Goal: Information Seeking & Learning: Find specific fact

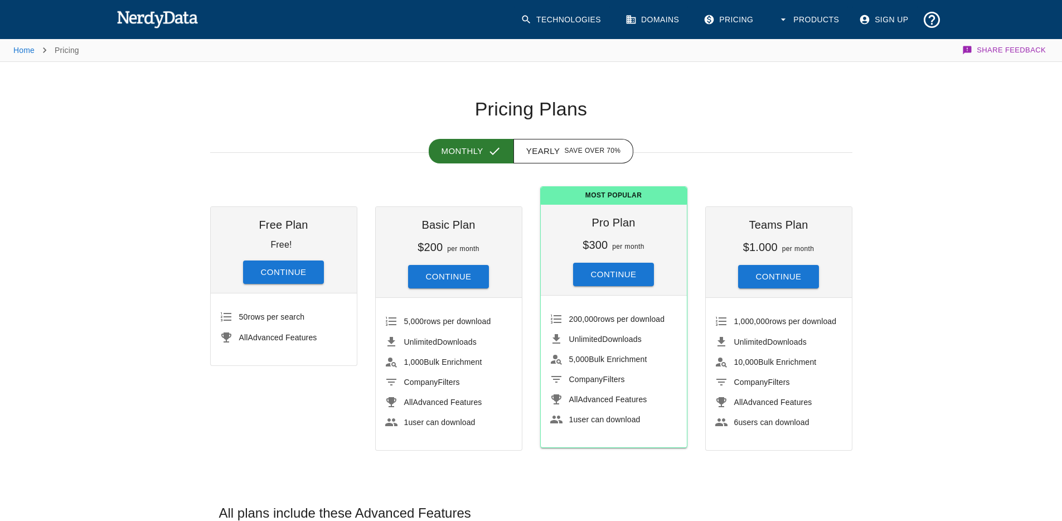
click at [183, 17] on img at bounding box center [158, 19] width 82 height 22
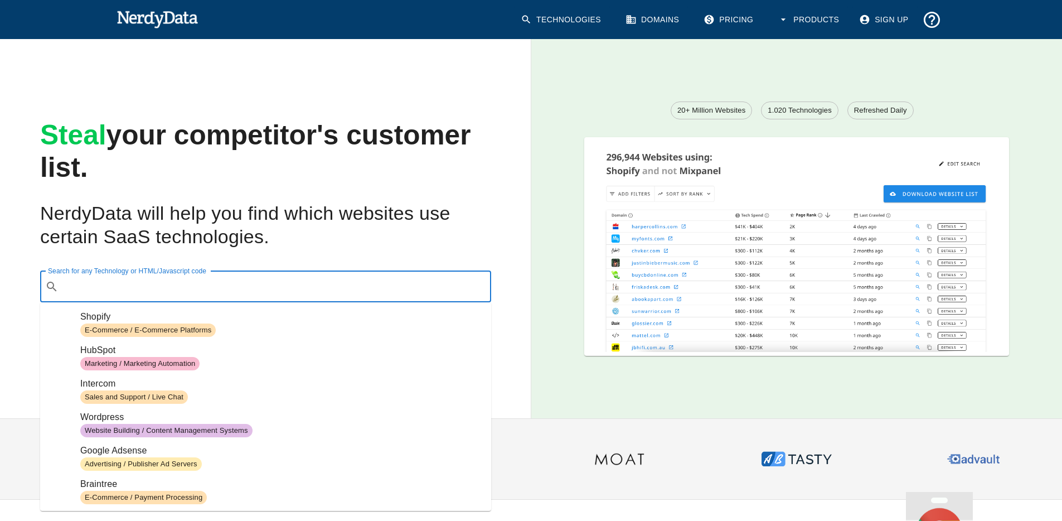
click at [282, 277] on input "Search for any Technology or HTML/Javascript code" at bounding box center [274, 286] width 423 height 21
click at [288, 243] on h2 "NerdyData will help you find which websites use certain SaaS technologies." at bounding box center [265, 225] width 451 height 47
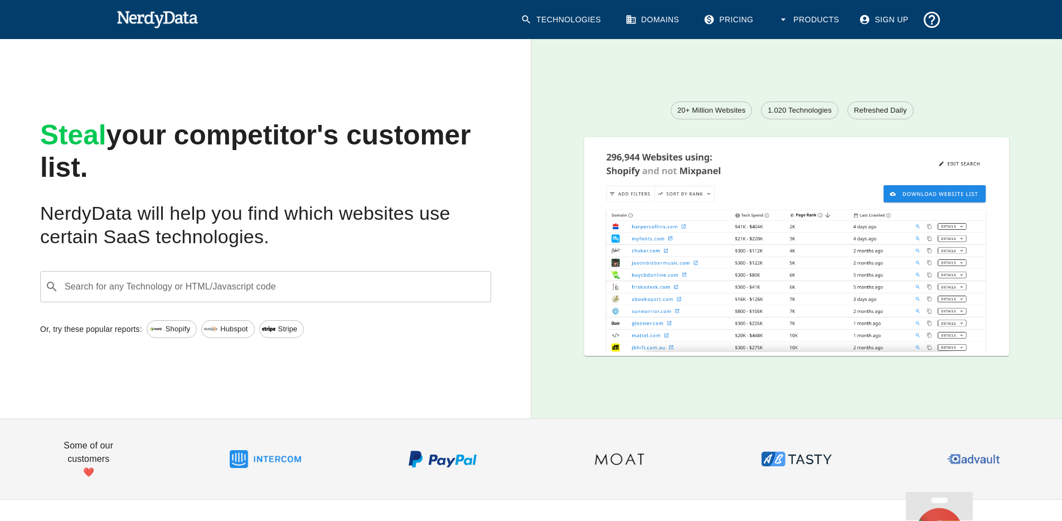
click at [245, 288] on input "Search for any Technology or HTML/Javascript code" at bounding box center [274, 286] width 423 height 21
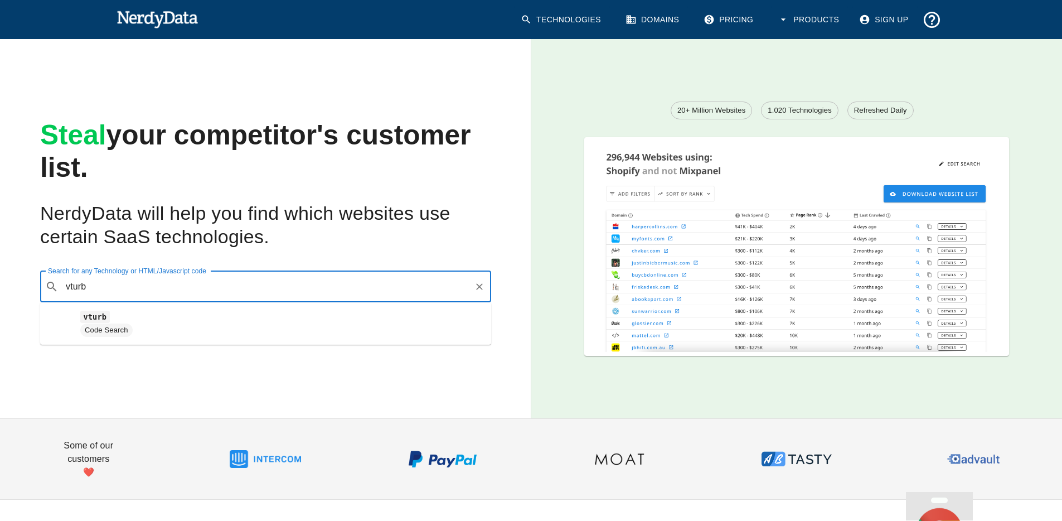
type input "vturb"
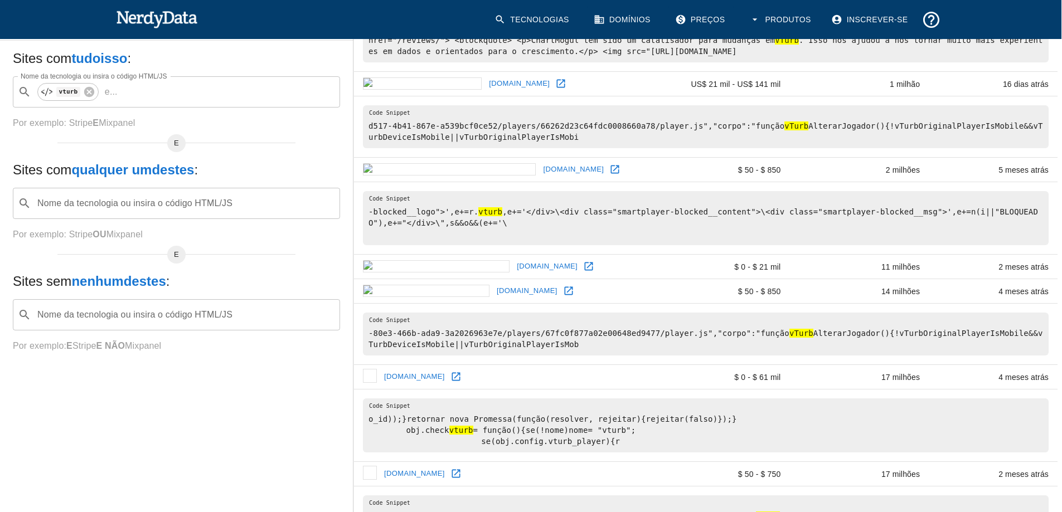
scroll to position [0, 1]
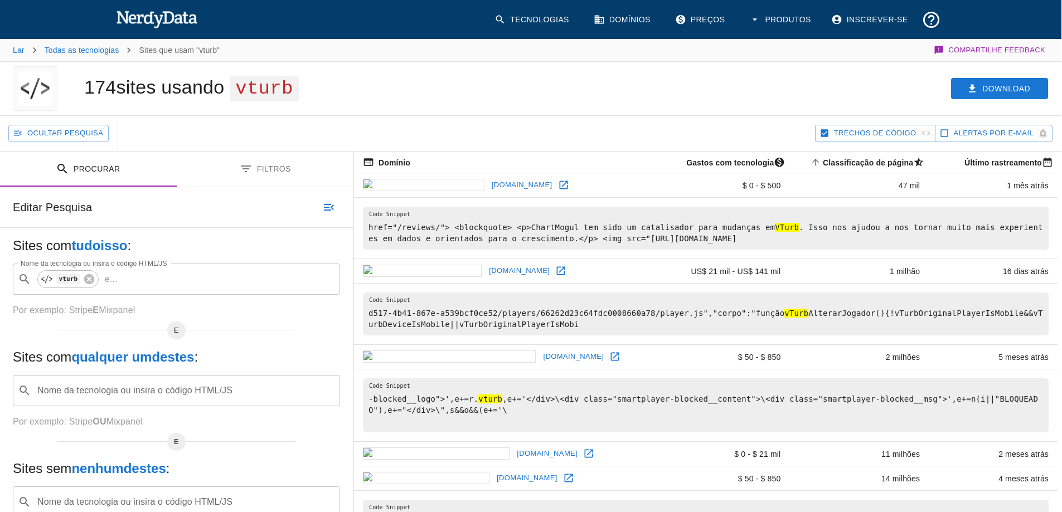
click at [558, 190] on icon at bounding box center [563, 185] width 11 height 11
click at [557, 269] on icon at bounding box center [561, 271] width 8 height 8
click at [147, 279] on input "Nome da tecnologia ou insira o código HTML/JS" at bounding box center [220, 279] width 196 height 21
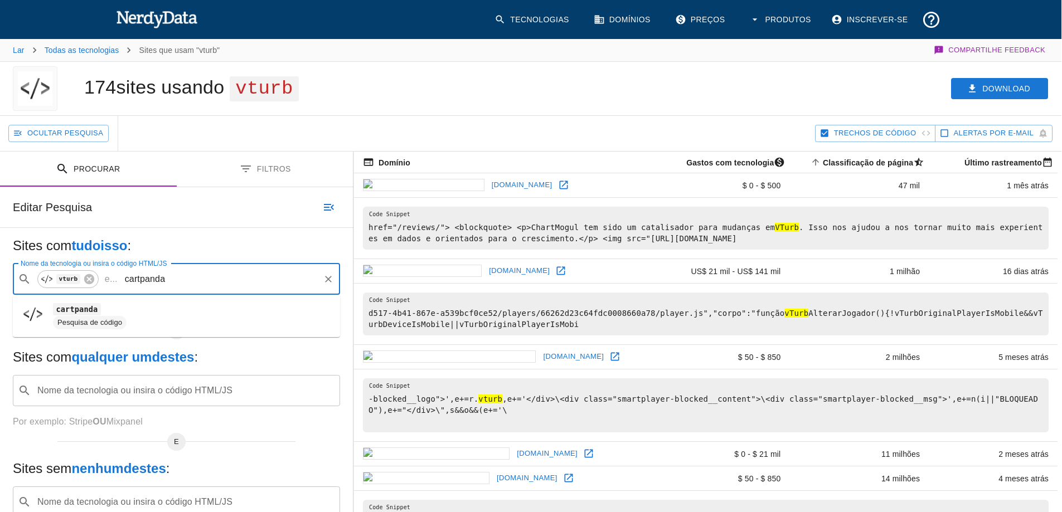
click at [104, 316] on div "Pesquisa de código" at bounding box center [90, 322] width 74 height 13
type input "cartpanda"
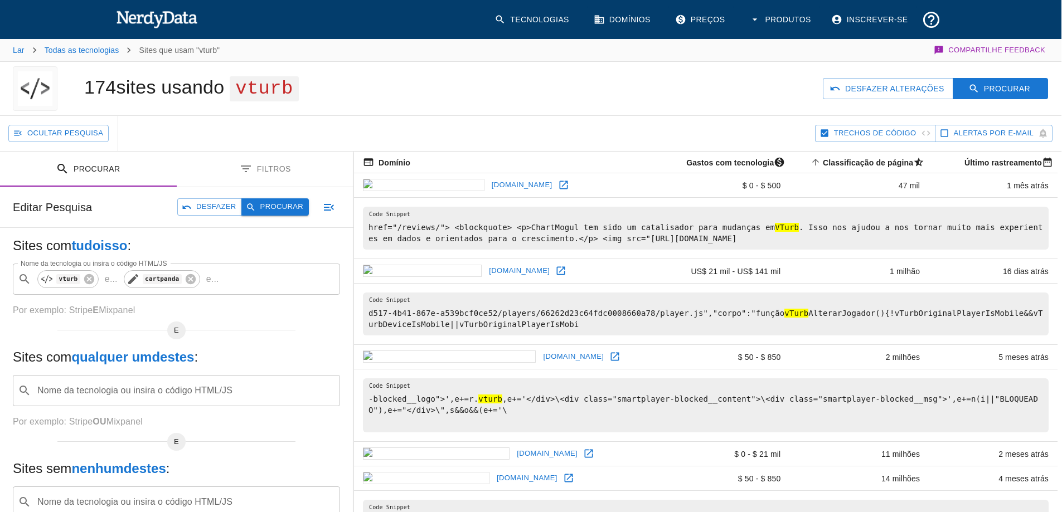
click at [246, 215] on button "Procurar" at bounding box center [274, 206] width 67 height 17
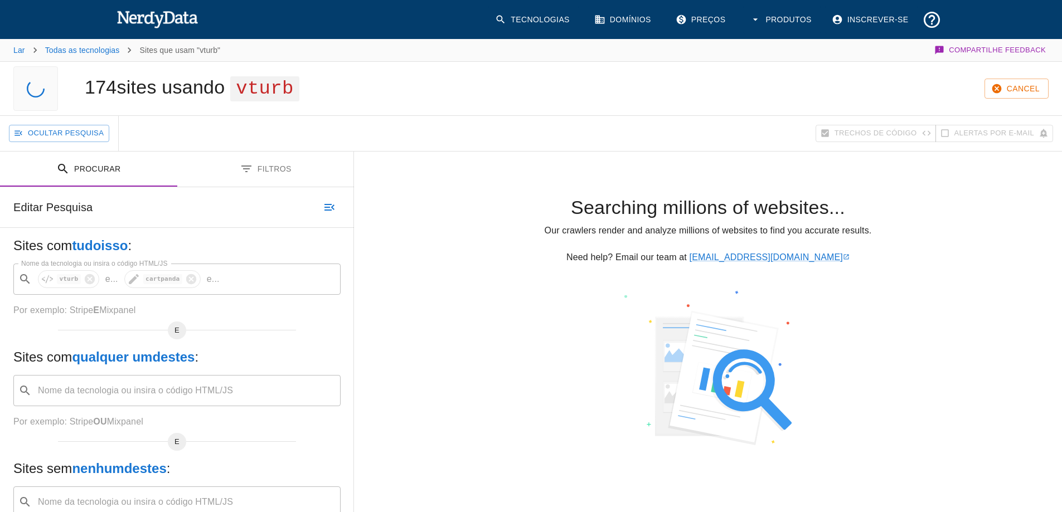
scroll to position [0, 0]
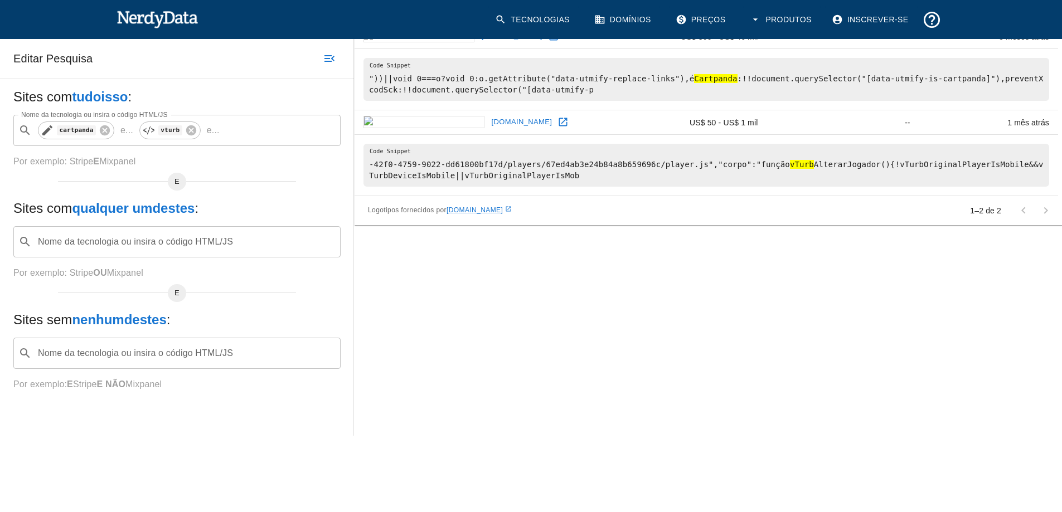
scroll to position [147, 0]
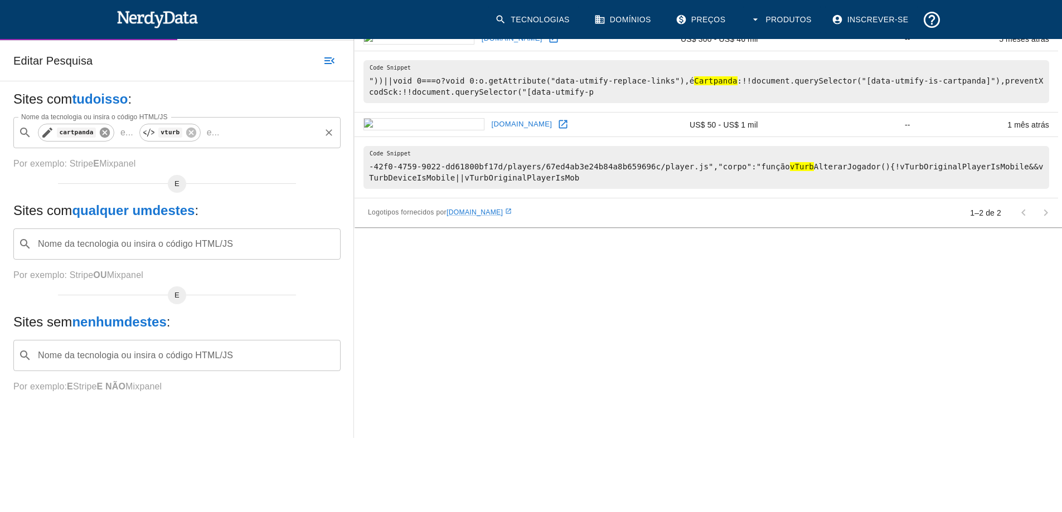
click at [106, 135] on icon at bounding box center [105, 133] width 10 height 10
click at [93, 130] on icon at bounding box center [90, 133] width 10 height 10
click at [124, 133] on div "Nome da tecnologia ou insira o código HTML/JS ​ Nome da tecnologia ou insira o …" at bounding box center [176, 132] width 327 height 31
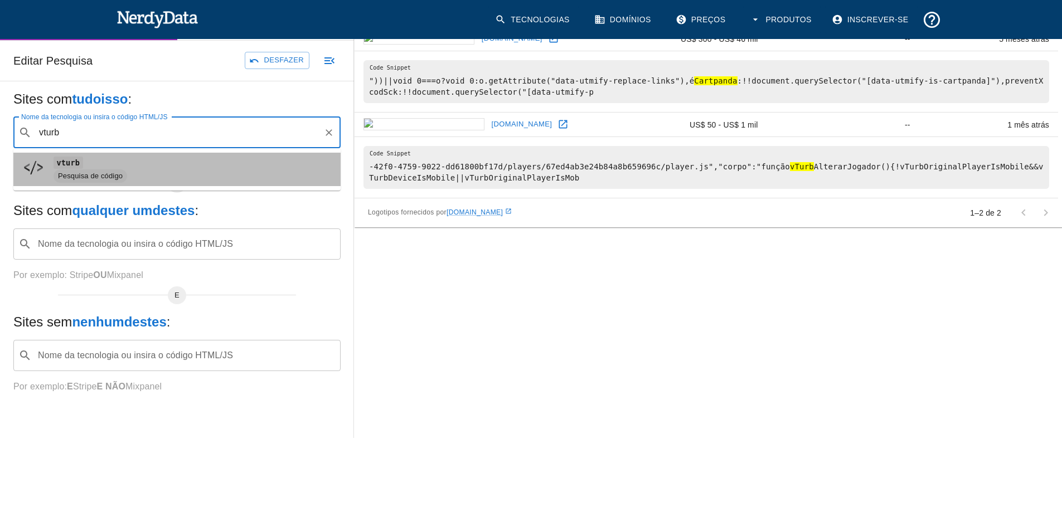
click at [130, 166] on span "vturb" at bounding box center [193, 162] width 278 height 13
type input "vturb"
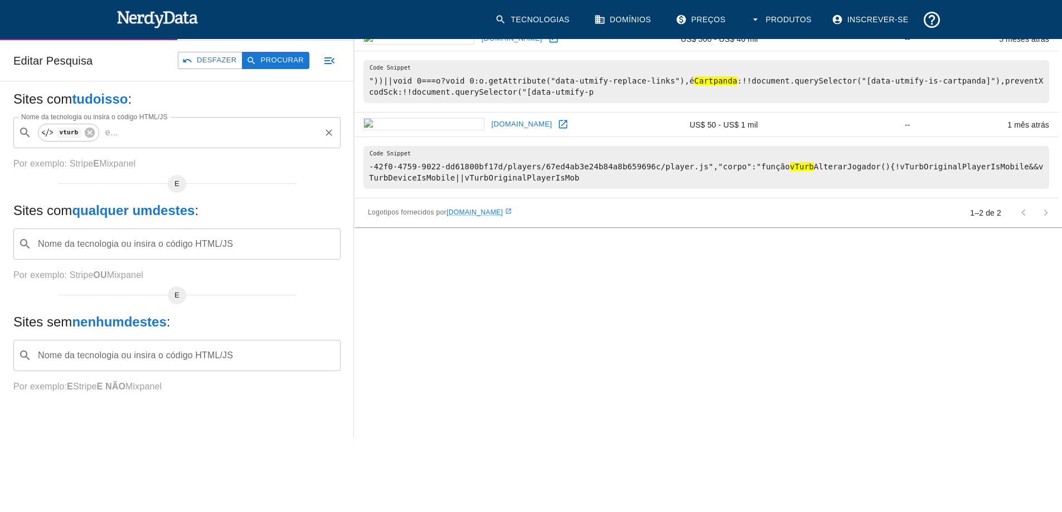
click at [144, 134] on input "Nome da tecnologia ou insira o código HTML/JS" at bounding box center [221, 132] width 196 height 21
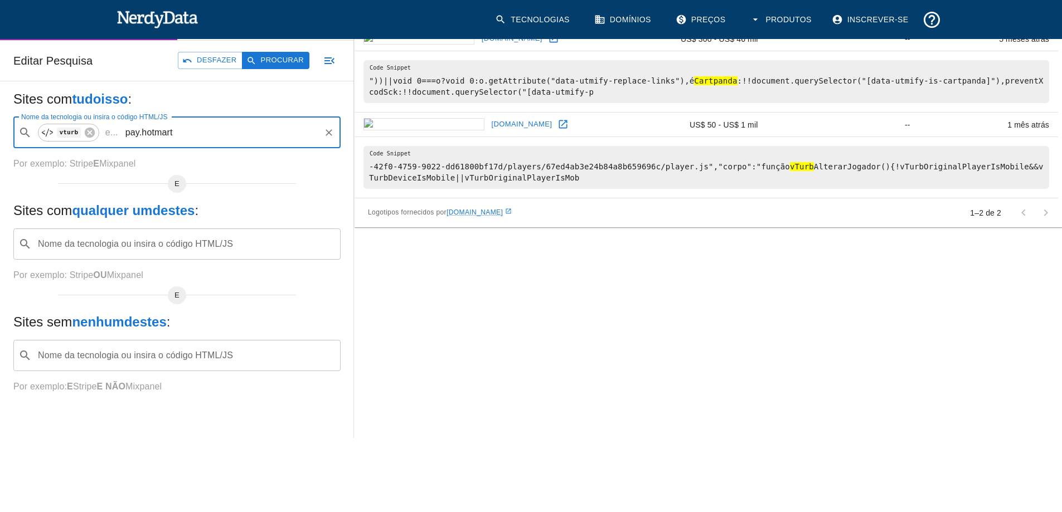
type input "pay.hotmart"
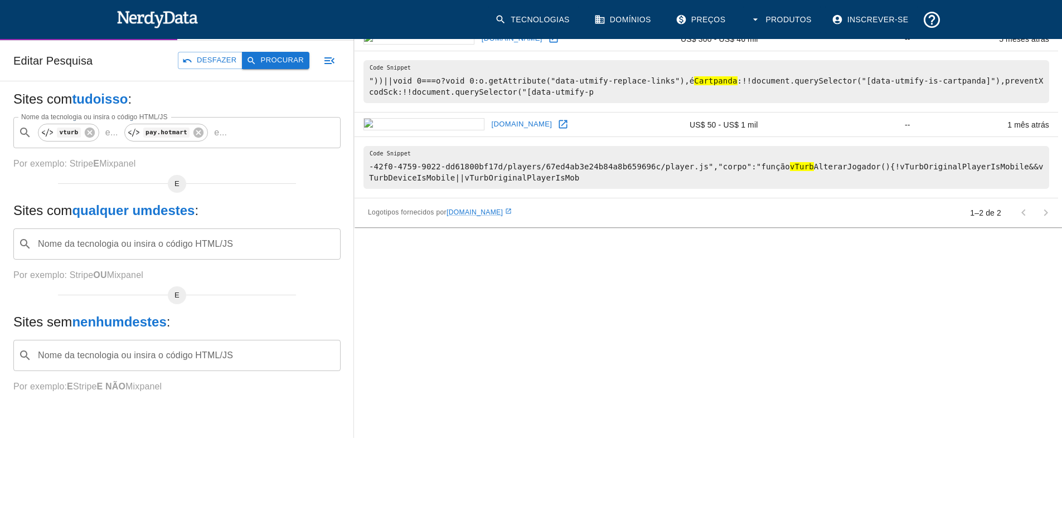
click at [258, 65] on button "Procurar" at bounding box center [275, 60] width 67 height 17
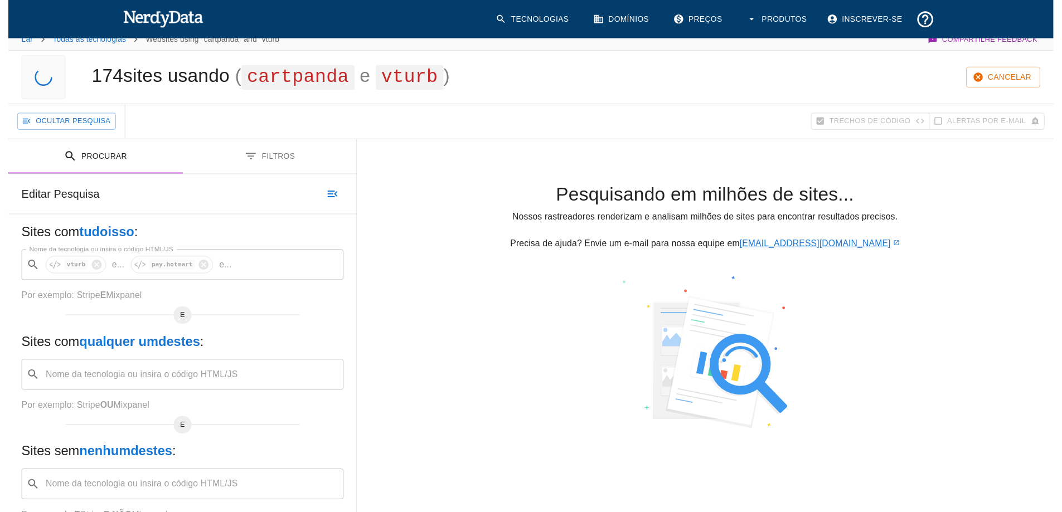
scroll to position [0, 0]
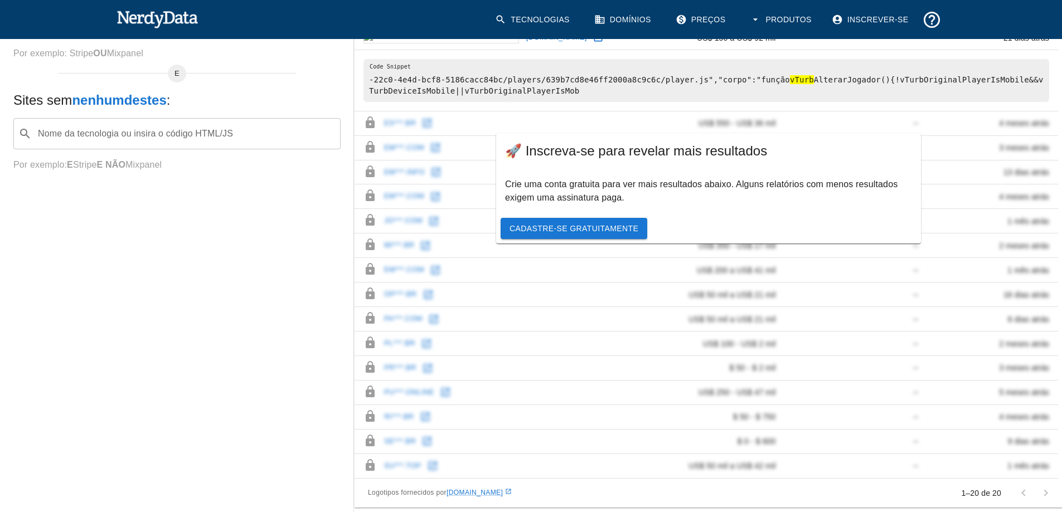
scroll to position [361, 0]
